Goal: Task Accomplishment & Management: Manage account settings

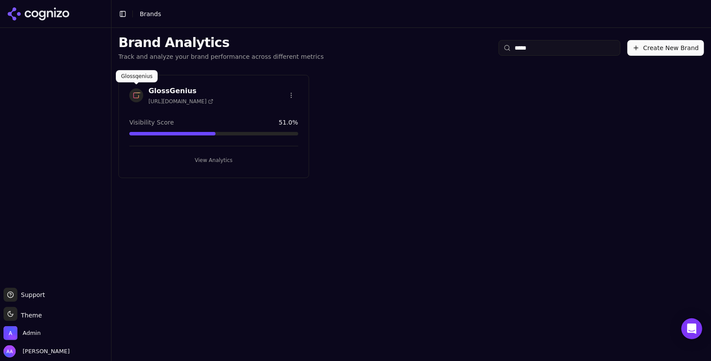
type input "*****"
click at [137, 99] on img at bounding box center [136, 95] width 14 height 14
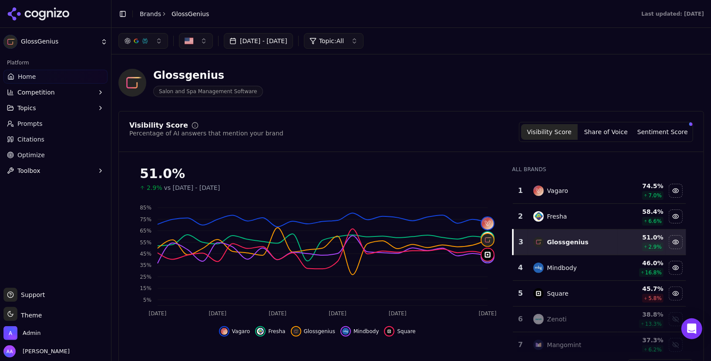
click at [575, 212] on div "Fresha" at bounding box center [572, 216] width 79 height 10
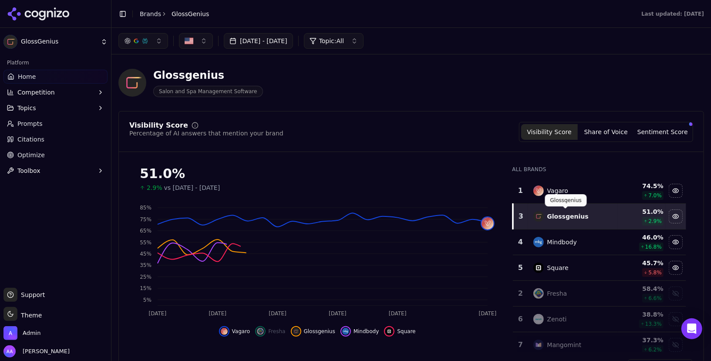
click at [579, 188] on div "Vagaro" at bounding box center [572, 190] width 79 height 10
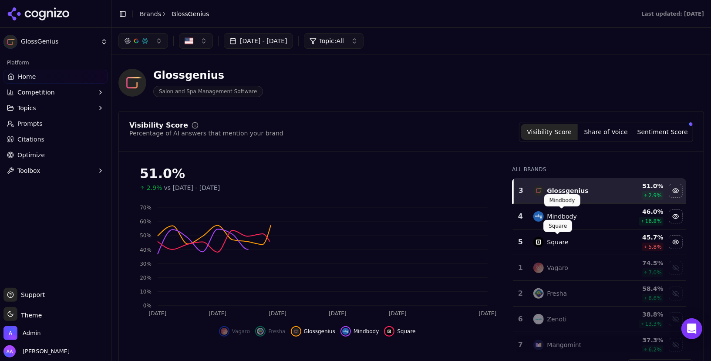
click at [566, 222] on div "Square Square" at bounding box center [557, 226] width 29 height 12
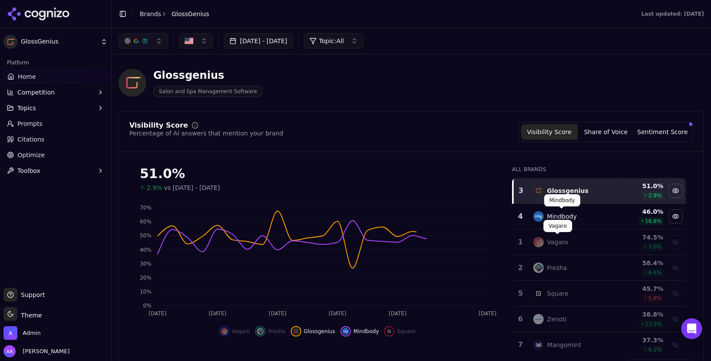
click at [569, 218] on div "Mindbody" at bounding box center [562, 216] width 30 height 9
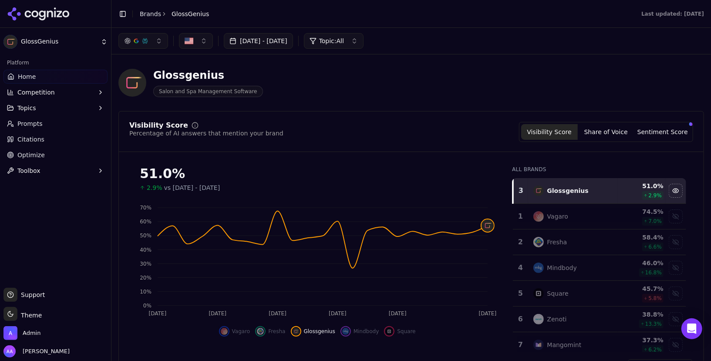
click at [37, 151] on span "Optimize" at bounding box center [30, 155] width 27 height 9
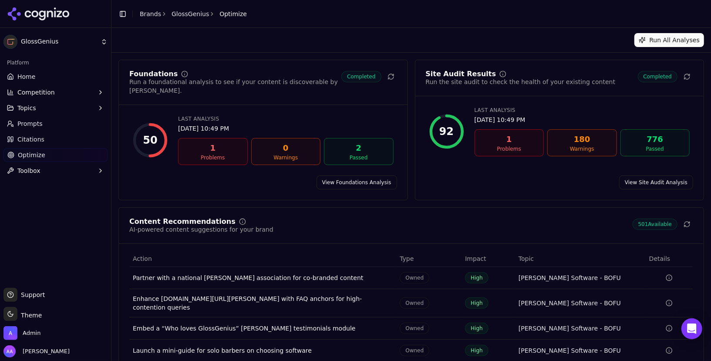
scroll to position [50, 0]
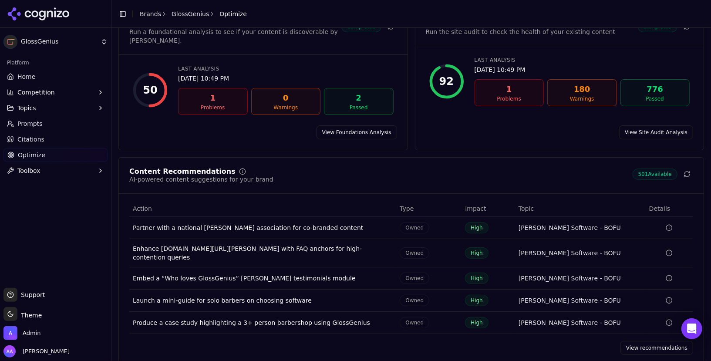
click at [639, 341] on link "View recommendations" at bounding box center [656, 348] width 73 height 14
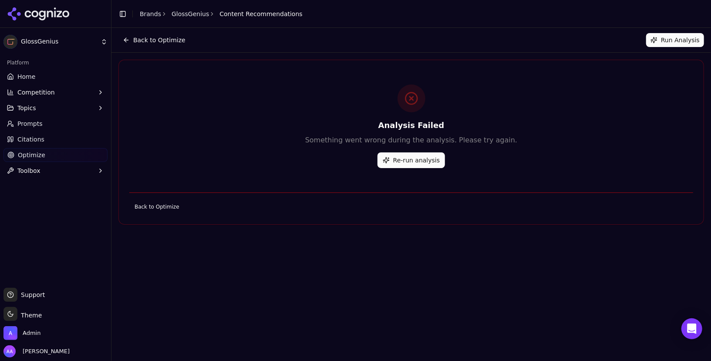
click at [418, 163] on button "Re-run analysis" at bounding box center [410, 160] width 67 height 16
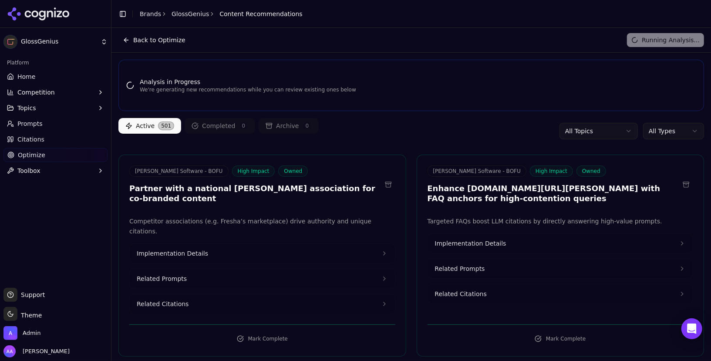
click at [678, 133] on html "GlossGenius Platform Home Competition Topics Prompts Citations Optimize Toolbox…" at bounding box center [355, 180] width 711 height 361
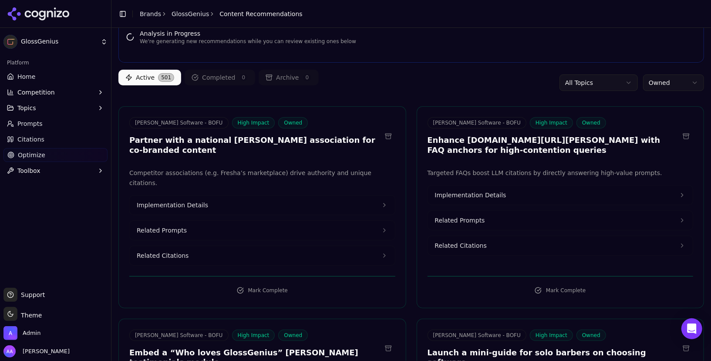
click at [487, 168] on p "Targeted FAQs boost LLM citations by directly answering high-value prompts." at bounding box center [560, 173] width 266 height 10
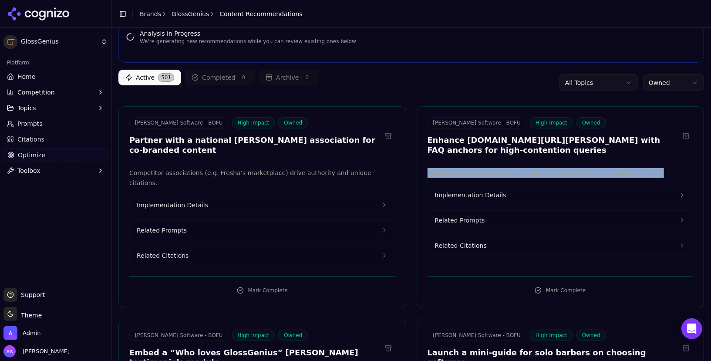
click at [487, 168] on p "Targeted FAQs boost LLM citations by directly answering high-value prompts." at bounding box center [560, 173] width 266 height 10
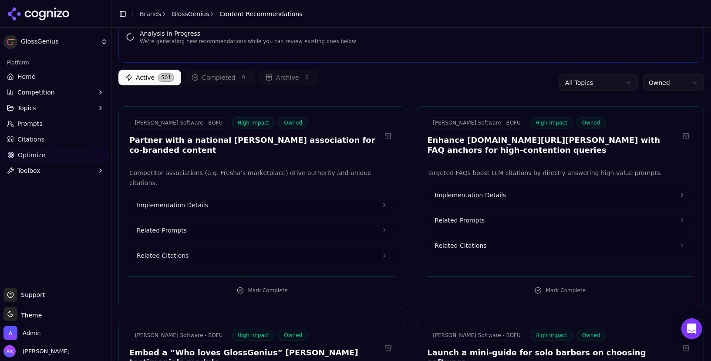
click at [474, 145] on h3 "Enhance glossgenius.com/blog/barber-software with FAQ anchors for high-contenti…" at bounding box center [553, 145] width 252 height 20
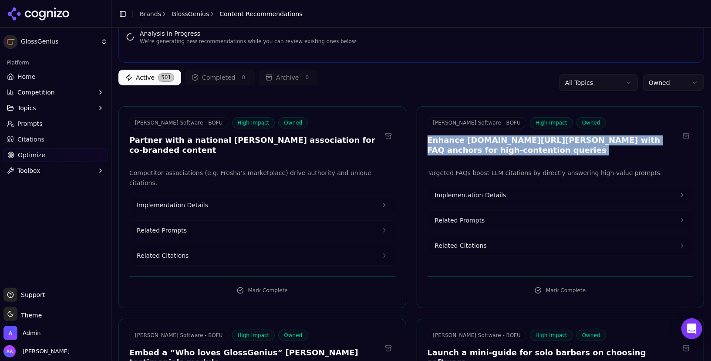
click at [474, 145] on h3 "Enhance glossgenius.com/blog/barber-software with FAQ anchors for high-contenti…" at bounding box center [553, 145] width 252 height 20
click at [497, 146] on h3 "Enhance glossgenius.com/blog/barber-software with FAQ anchors for high-contenti…" at bounding box center [553, 145] width 252 height 20
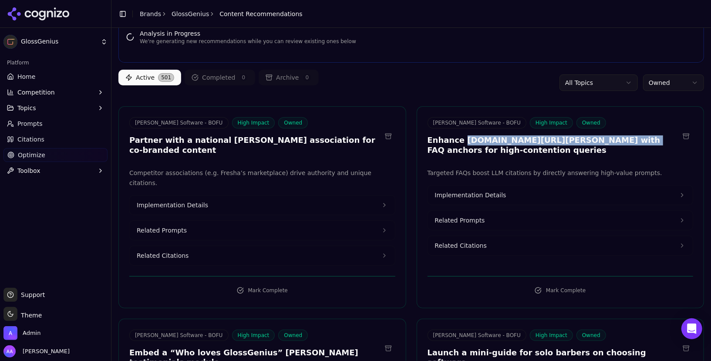
drag, startPoint x: 471, startPoint y: 138, endPoint x: 606, endPoint y: 141, distance: 135.4
click at [606, 141] on h3 "Enhance glossgenius.com/blog/barber-software with FAQ anchors for high-contenti…" at bounding box center [553, 145] width 252 height 20
copy h3 "glossgenius.com/blog/barber-software"
click at [460, 84] on div "Active 501 Completed 0 Archive 0 All Topics Owned" at bounding box center [410, 83] width 585 height 26
click at [43, 71] on link "Home" at bounding box center [55, 77] width 104 height 14
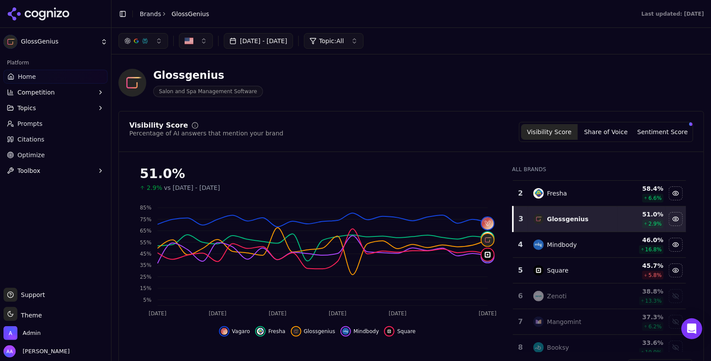
scroll to position [27, 0]
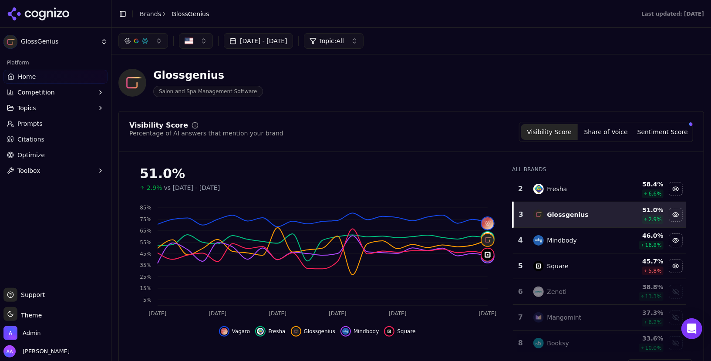
click at [42, 147] on ul "Home Competition Topics Prompts Citations Optimize Toolbox" at bounding box center [55, 124] width 104 height 108
click at [41, 152] on span "Optimize" at bounding box center [30, 155] width 27 height 9
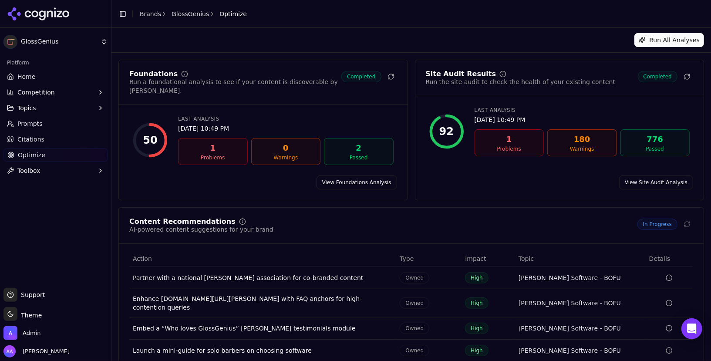
scroll to position [50, 0]
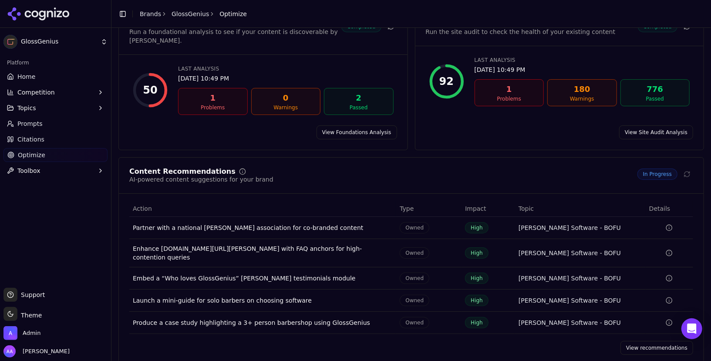
click at [634, 341] on link "View recommendations" at bounding box center [656, 348] width 73 height 14
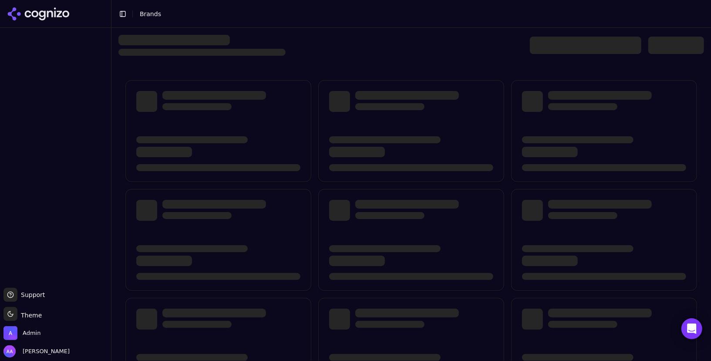
click at [552, 48] on div at bounding box center [585, 45] width 111 height 17
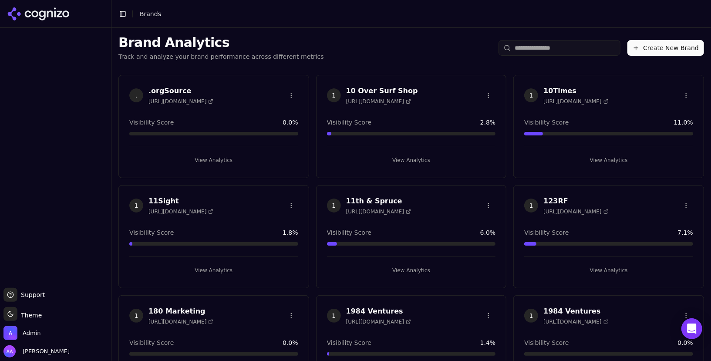
click at [564, 49] on input "search" at bounding box center [559, 48] width 122 height 16
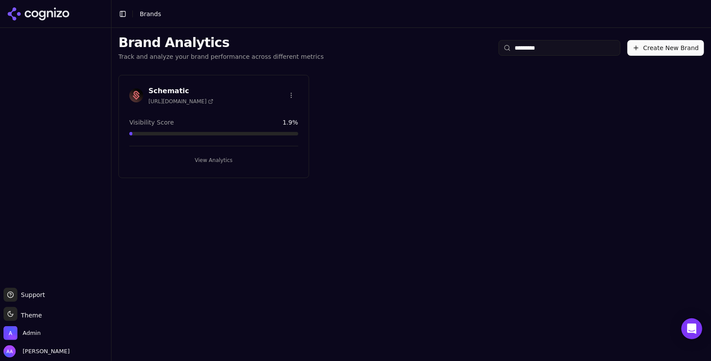
click at [558, 46] on input "*********" at bounding box center [559, 48] width 122 height 16
type input "*********"
click at [290, 90] on html "Support Support Toggle theme Theme Admin Alp Aysan Toggle Sidebar Brands Brand …" at bounding box center [355, 180] width 711 height 361
click at [273, 128] on div "Delete Brand" at bounding box center [270, 127] width 51 height 14
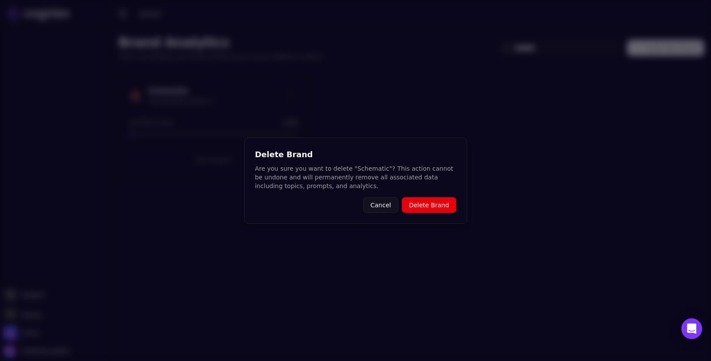
click at [449, 207] on button "Delete Brand" at bounding box center [429, 205] width 54 height 16
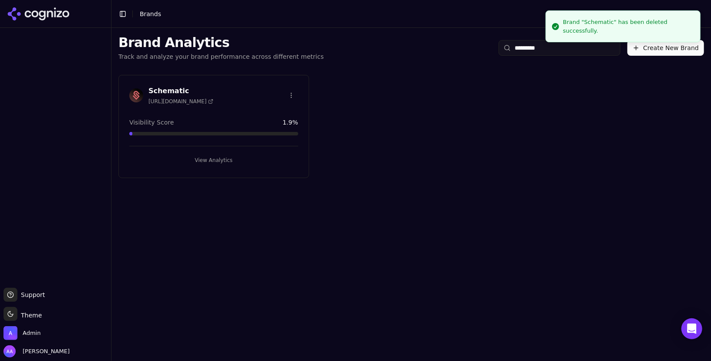
click at [361, 127] on div "Schematic [URL][DOMAIN_NAME] Visibility Score 1.9 % View Analytics" at bounding box center [410, 126] width 599 height 117
